Goal: Task Accomplishment & Management: Manage account settings

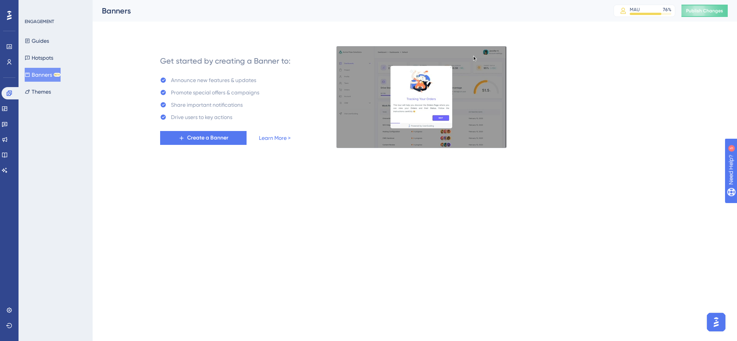
drag, startPoint x: 9, startPoint y: 100, endPoint x: 9, endPoint y: 96, distance: 4.2
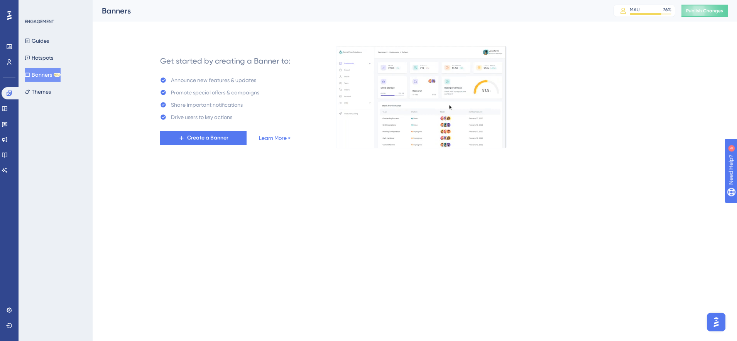
click at [9, 100] on div "Engagement Widgets Feedback Product Updates Knowledge Base AI Assistant" at bounding box center [9, 132] width 15 height 90
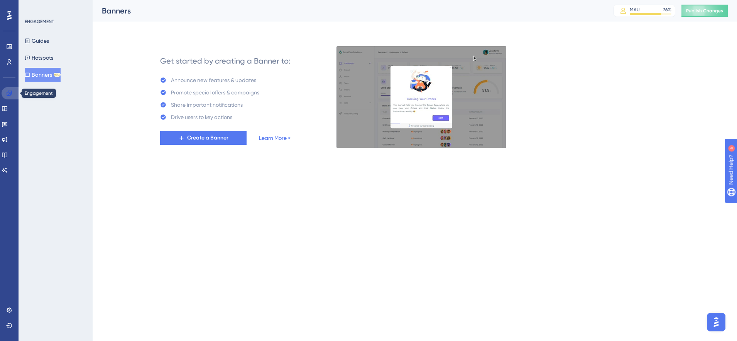
click at [10, 90] on icon at bounding box center [9, 93] width 6 height 6
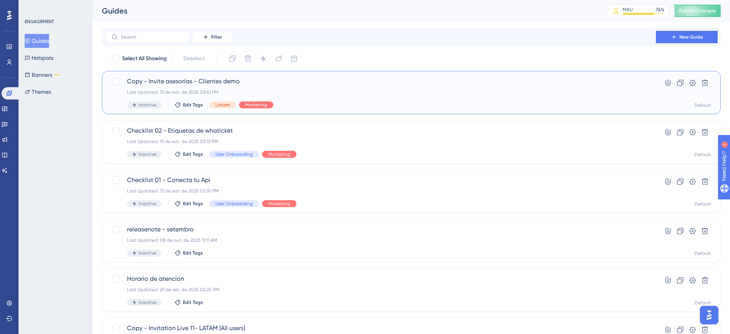
click at [409, 99] on div "Copy - Invite asesorías - Clientes demo Last Updated: 13 de out. de 2025 03:41 …" at bounding box center [380, 93] width 507 height 32
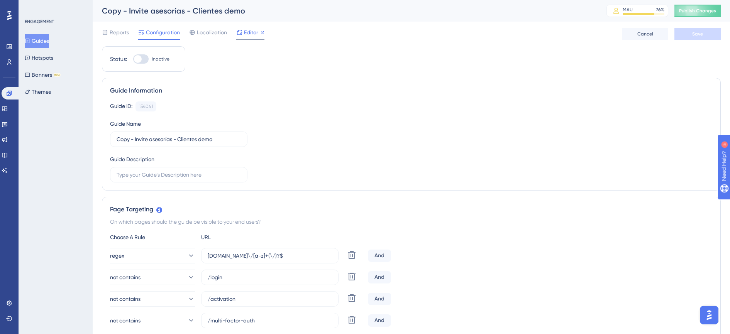
click at [248, 36] on span "Editor" at bounding box center [251, 32] width 14 height 9
click at [49, 38] on button "Guides" at bounding box center [37, 41] width 24 height 14
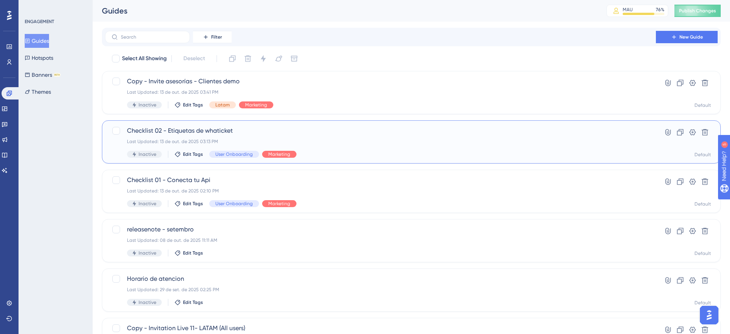
click at [369, 148] on div "Checklist 02 - Etiquetas de whaticket Last Updated: 13 de out. de 2025 03:13 PM…" at bounding box center [380, 142] width 507 height 32
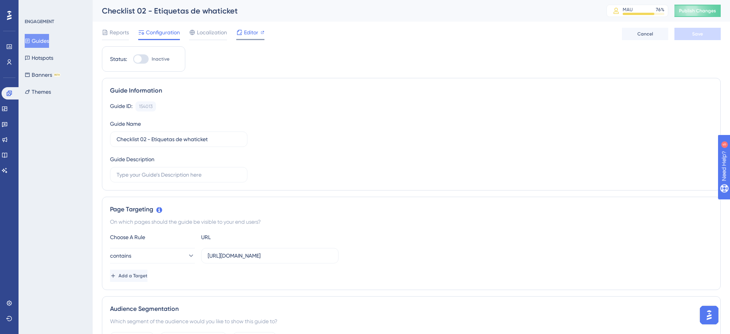
click at [248, 32] on span "Editor" at bounding box center [251, 32] width 14 height 9
